Goal: Navigation & Orientation: Find specific page/section

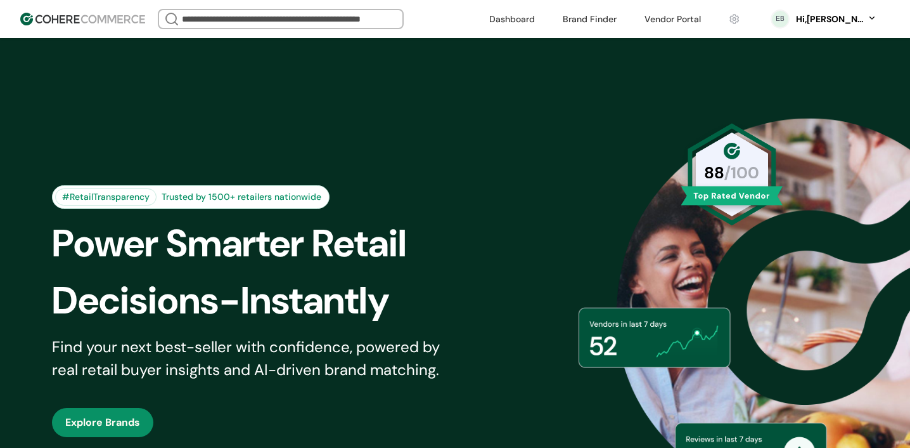
click at [655, 23] on link at bounding box center [673, 19] width 72 height 19
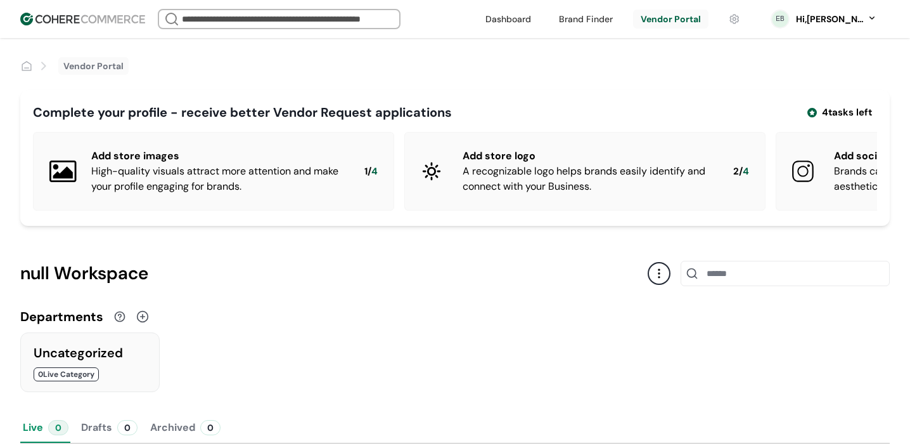
click at [58, 20] on img at bounding box center [82, 19] width 125 height 13
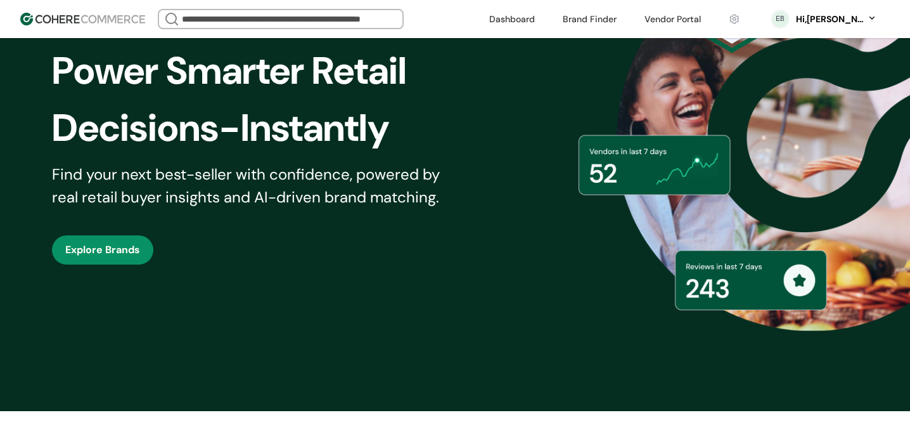
scroll to position [182, 0]
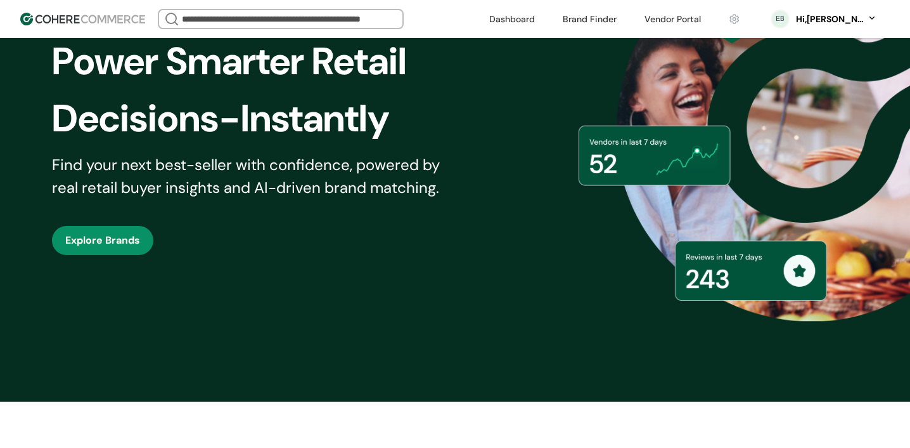
click at [819, 23] on div "Hi, Emma Boone" at bounding box center [830, 19] width 70 height 13
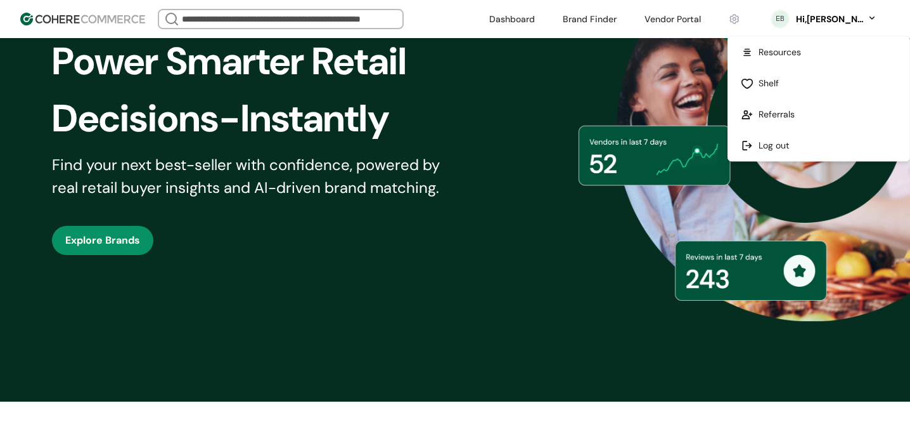
click at [777, 78] on link at bounding box center [818, 83] width 181 height 31
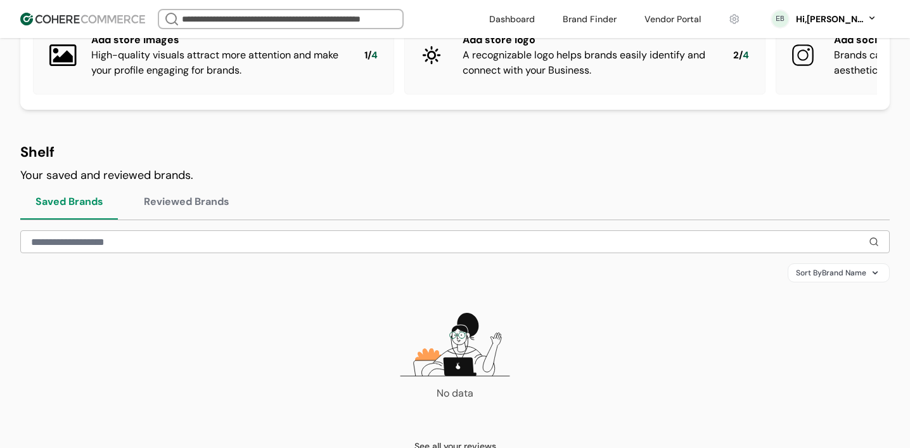
scroll to position [81, 0]
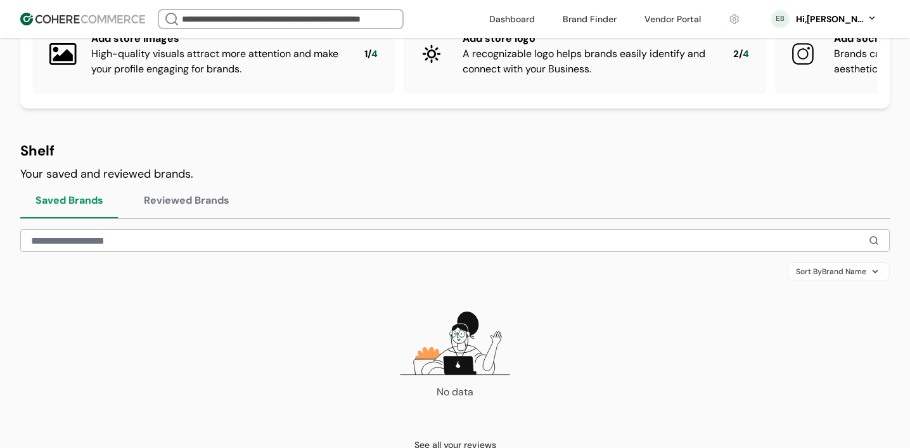
click at [206, 198] on button "Reviewed Brands" at bounding box center [187, 201] width 116 height 36
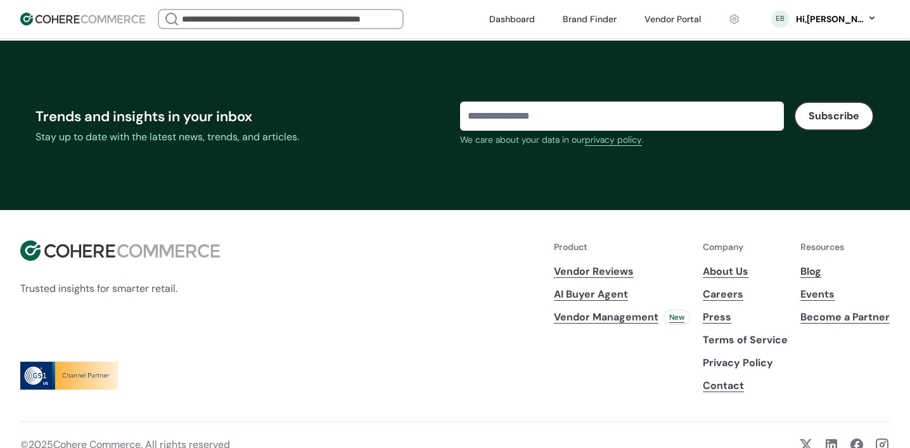
scroll to position [541, 0]
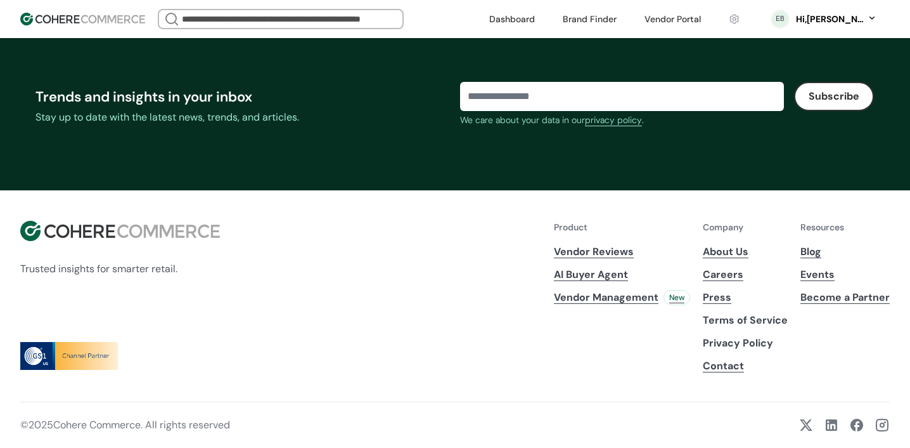
click at [737, 249] on link "About Us" at bounding box center [745, 251] width 85 height 15
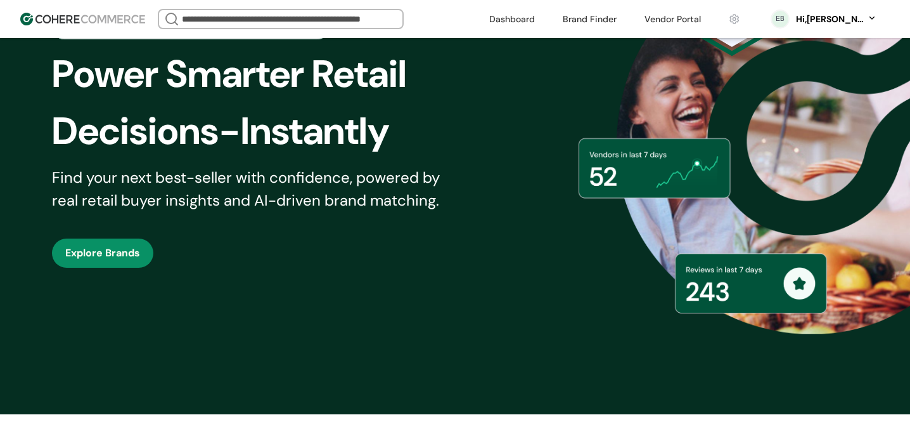
scroll to position [172, 0]
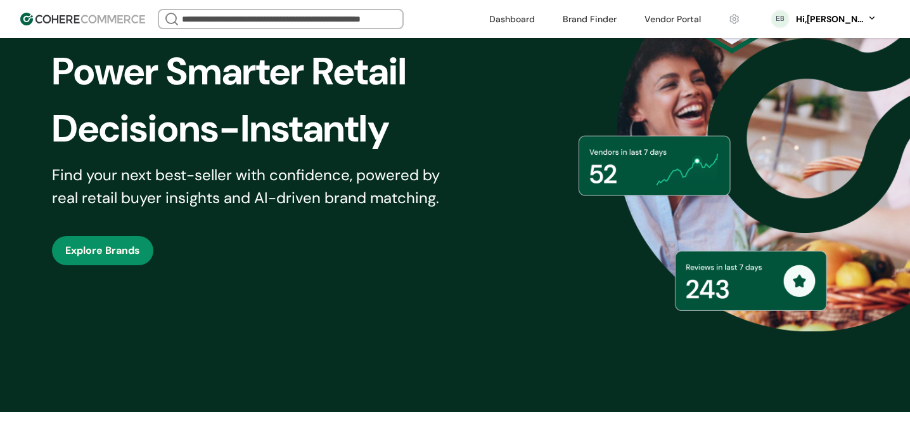
click at [136, 256] on link "button" at bounding box center [102, 250] width 101 height 29
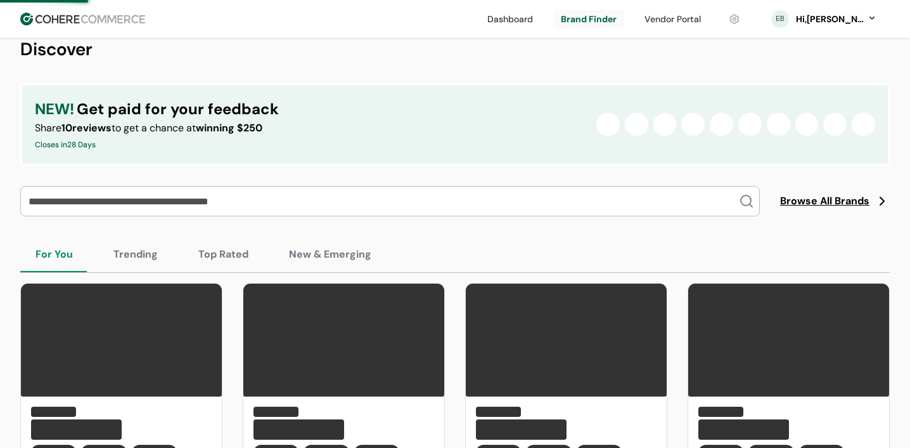
scroll to position [191, 0]
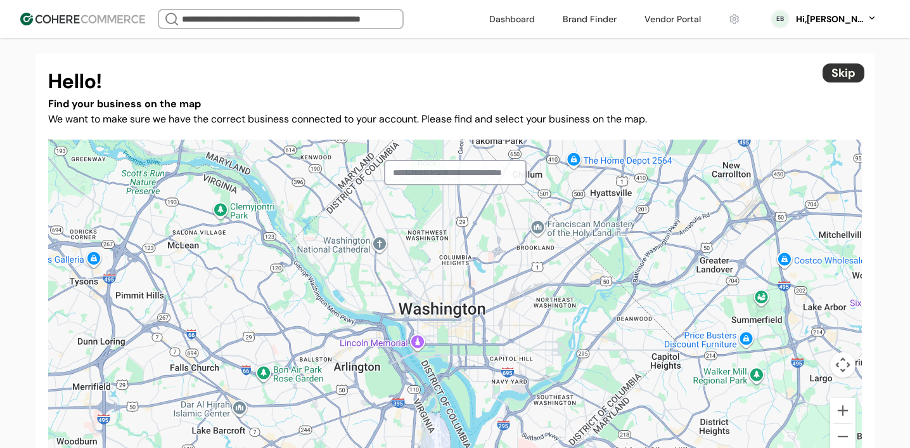
click at [372, 309] on div at bounding box center [455, 301] width 814 height 325
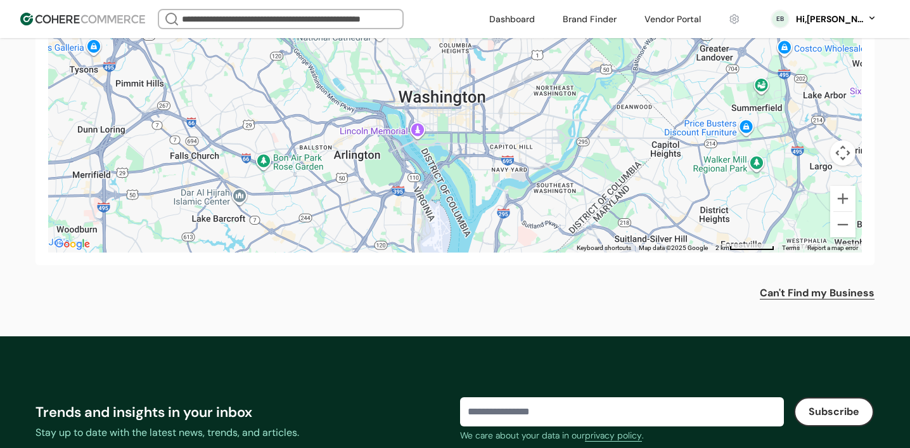
scroll to position [244, 0]
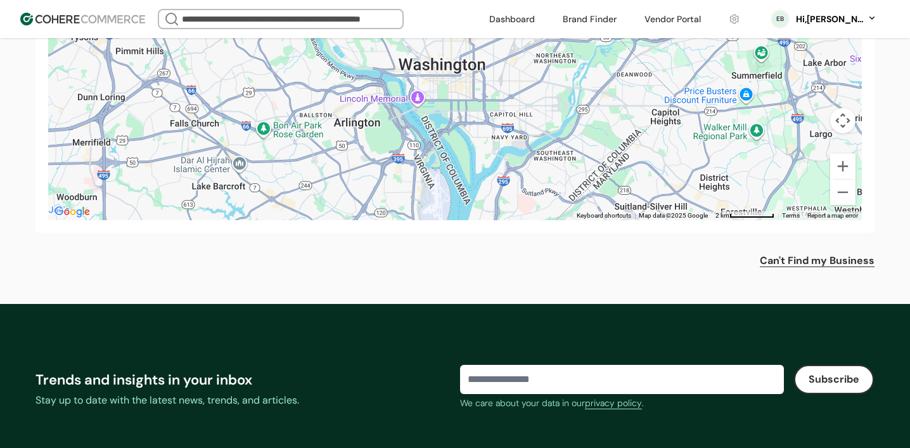
click at [789, 265] on link "Can't Find my Business" at bounding box center [817, 260] width 115 height 15
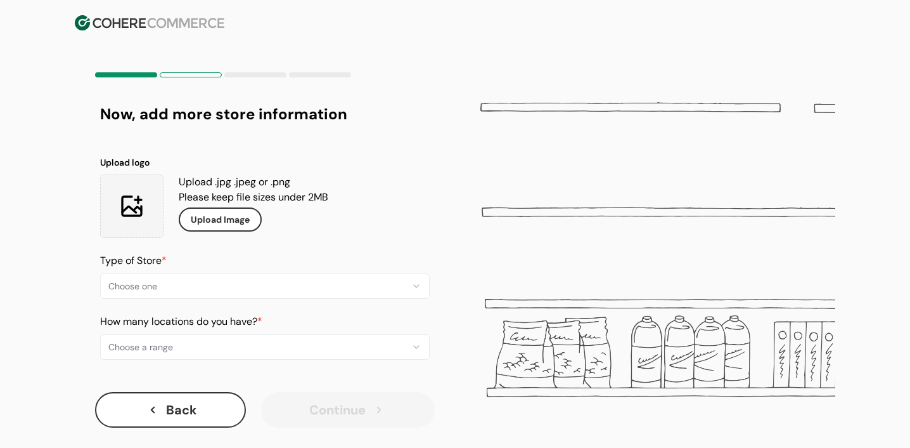
click at [145, 23] on img at bounding box center [150, 22] width 150 height 15
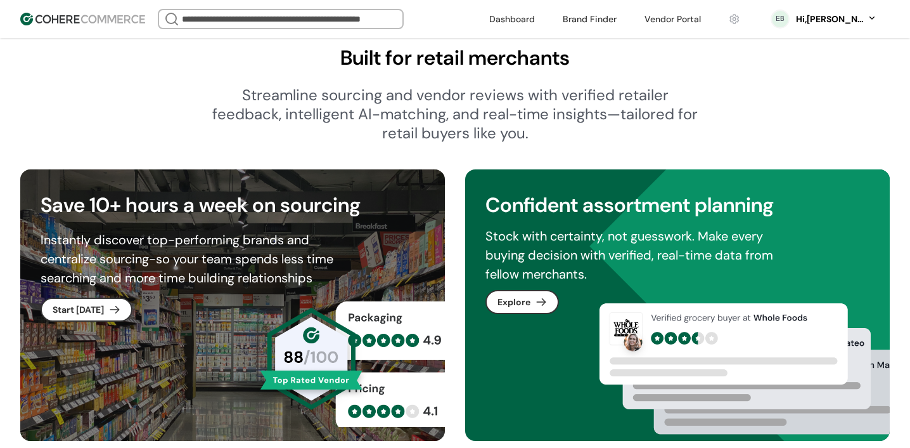
scroll to position [593, 0]
